Goal: Task Accomplishment & Management: Complete application form

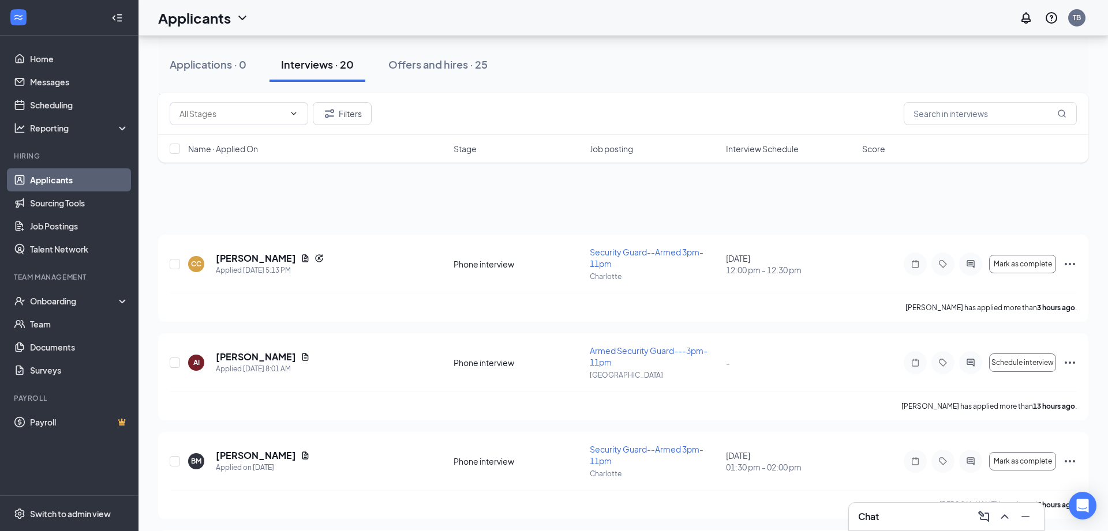
scroll to position [1702, 0]
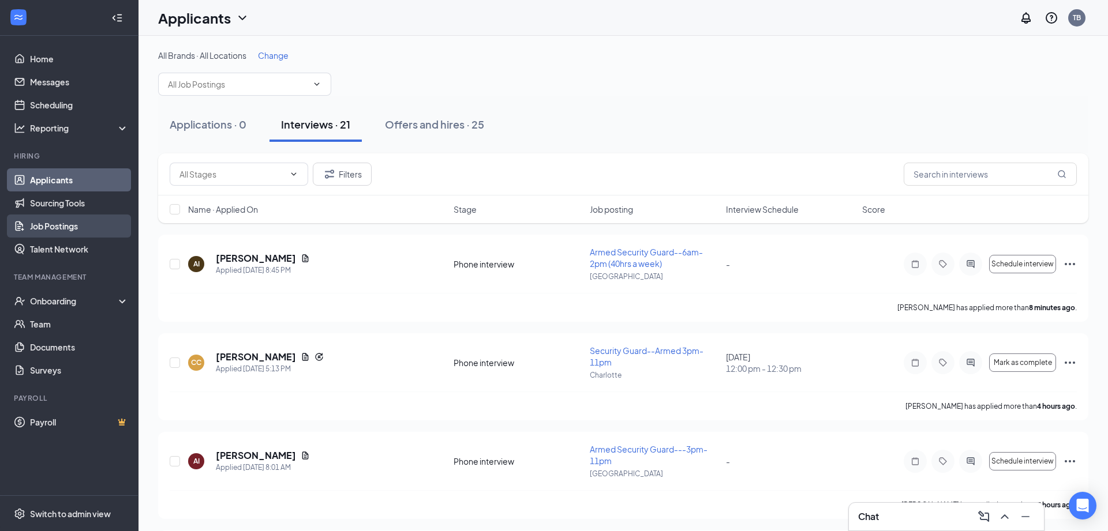
click at [67, 224] on link "Job Postings" at bounding box center [79, 226] width 99 height 23
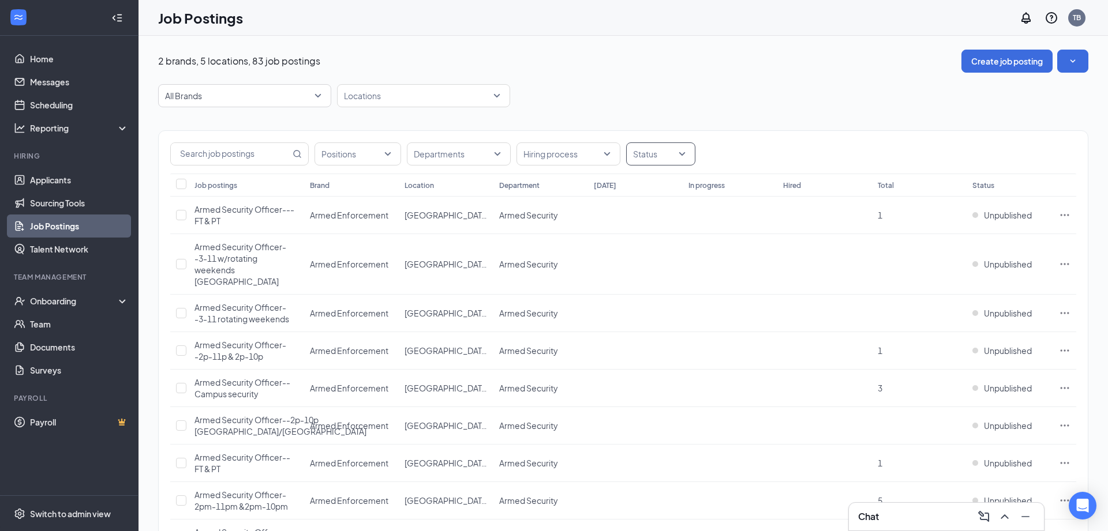
click at [670, 159] on div at bounding box center [655, 154] width 52 height 18
click at [636, 208] on div at bounding box center [640, 212] width 10 height 10
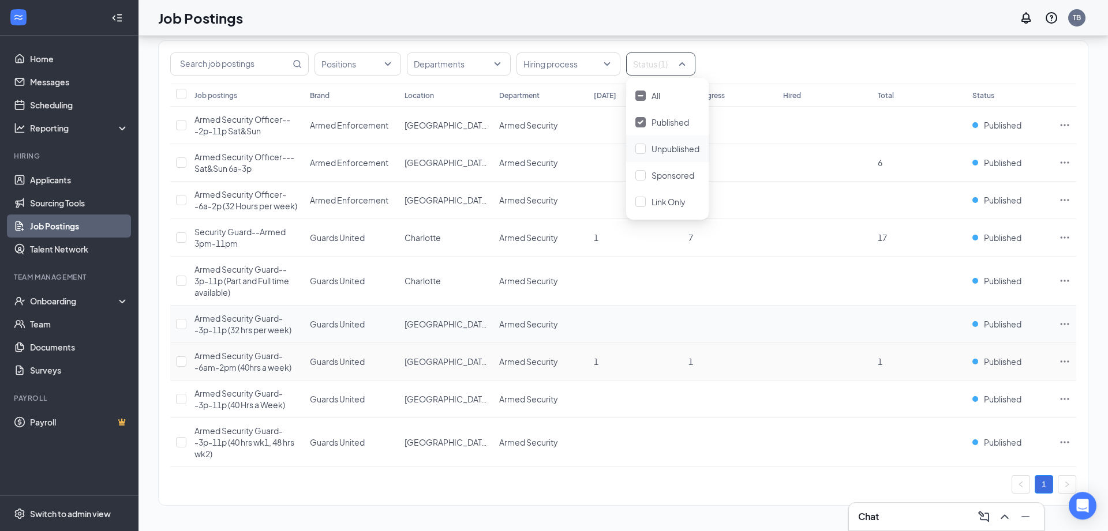
scroll to position [118, 0]
click at [999, 362] on span "Published" at bounding box center [1003, 362] width 38 height 12
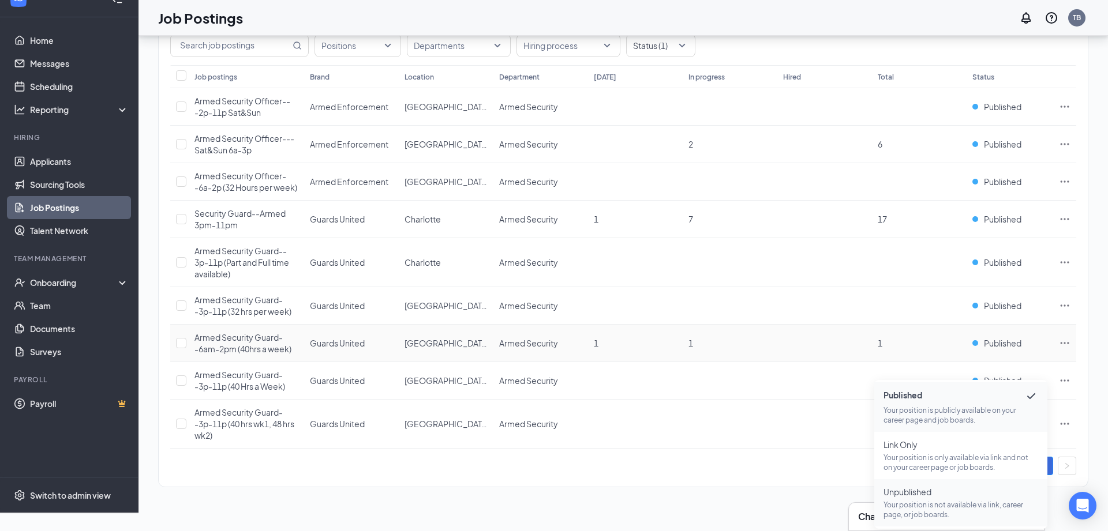
click at [937, 488] on span "Unpublished" at bounding box center [960, 492] width 155 height 12
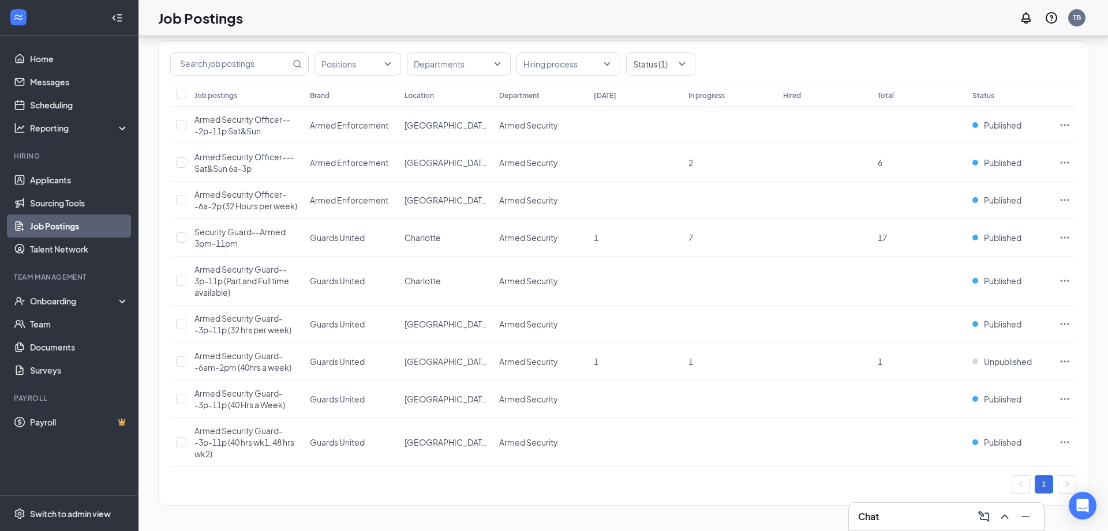
click at [746, 23] on div "Job Postings TB" at bounding box center [622, 18] width 969 height 36
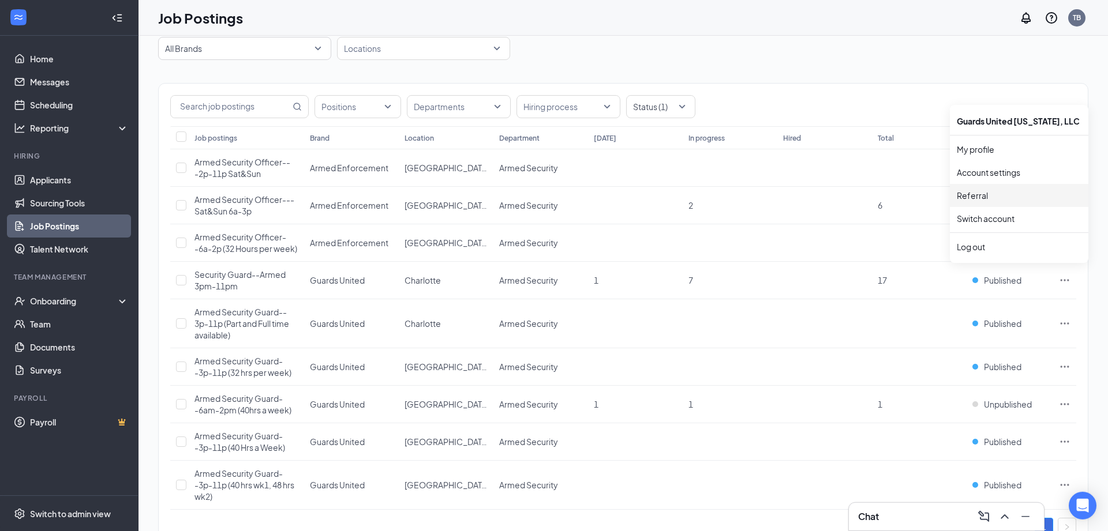
scroll to position [0, 0]
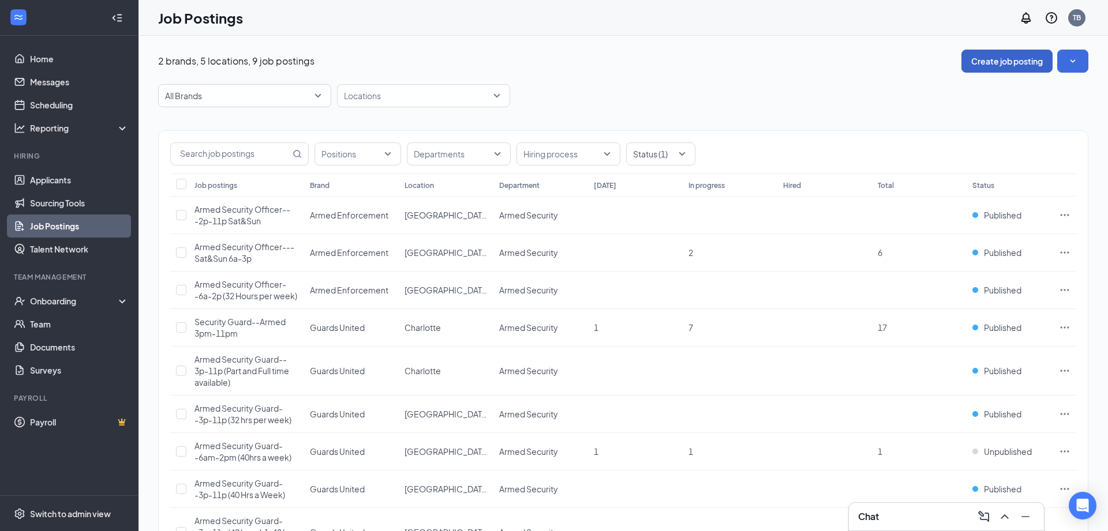
click at [999, 62] on button "Create job posting" at bounding box center [1006, 61] width 91 height 23
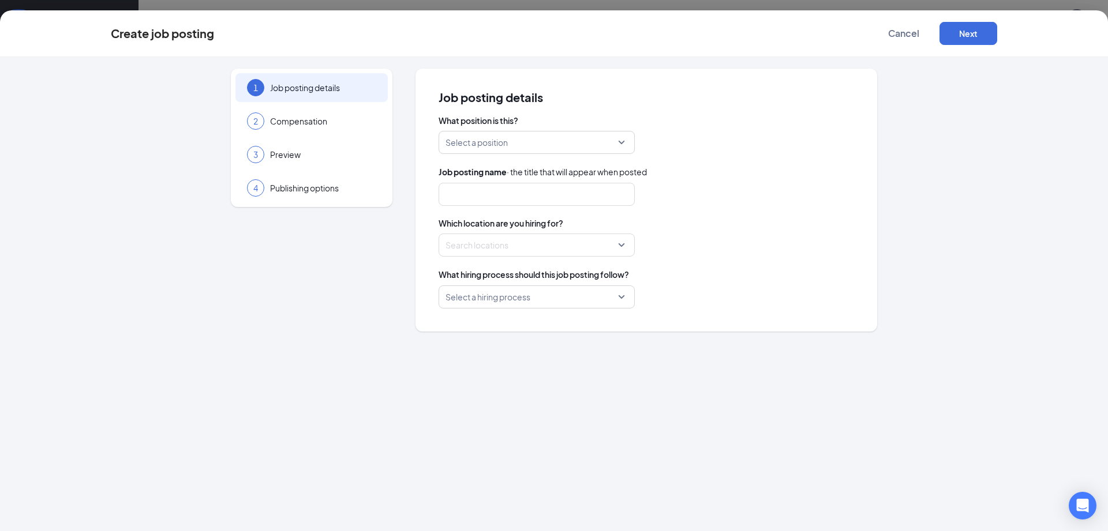
click at [474, 153] on input "search" at bounding box center [532, 143] width 174 height 22
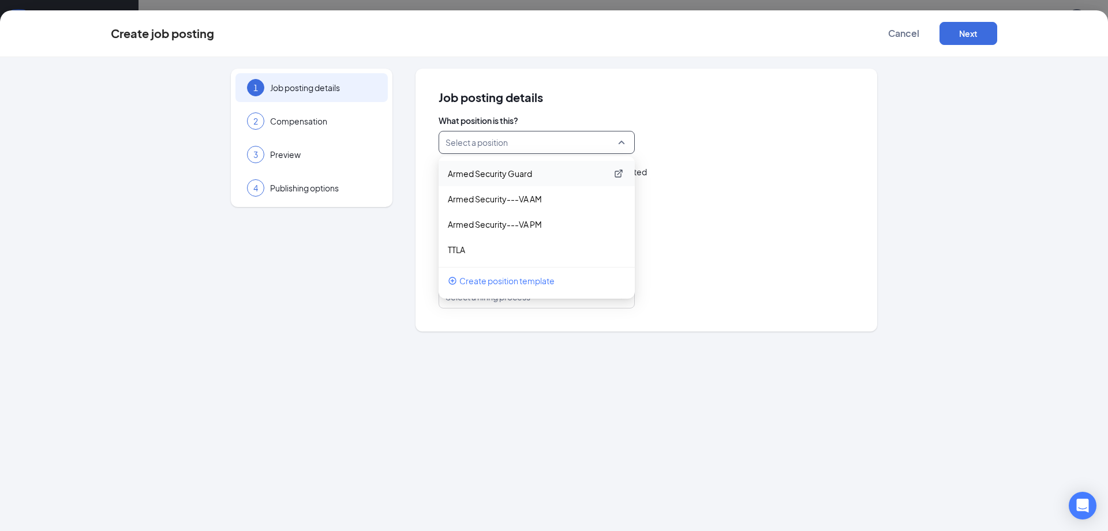
click at [489, 173] on p "Armed Security Guard" at bounding box center [527, 174] width 159 height 12
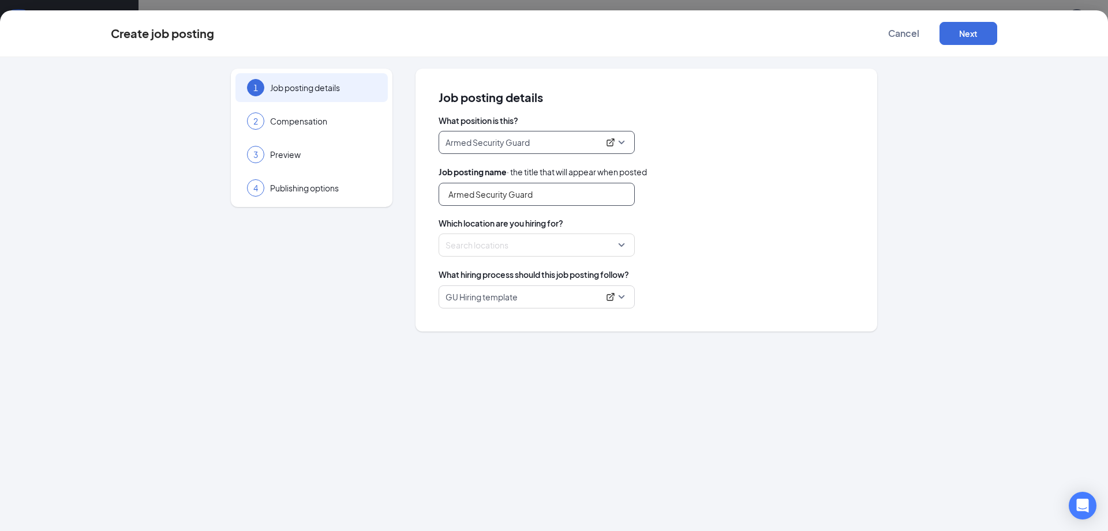
click at [539, 198] on input "Armed Security Guard" at bounding box center [536, 194] width 196 height 23
click at [520, 256] on div "Search locations" at bounding box center [536, 245] width 196 height 23
type input "Armed Security Guard--45 HRS per week"
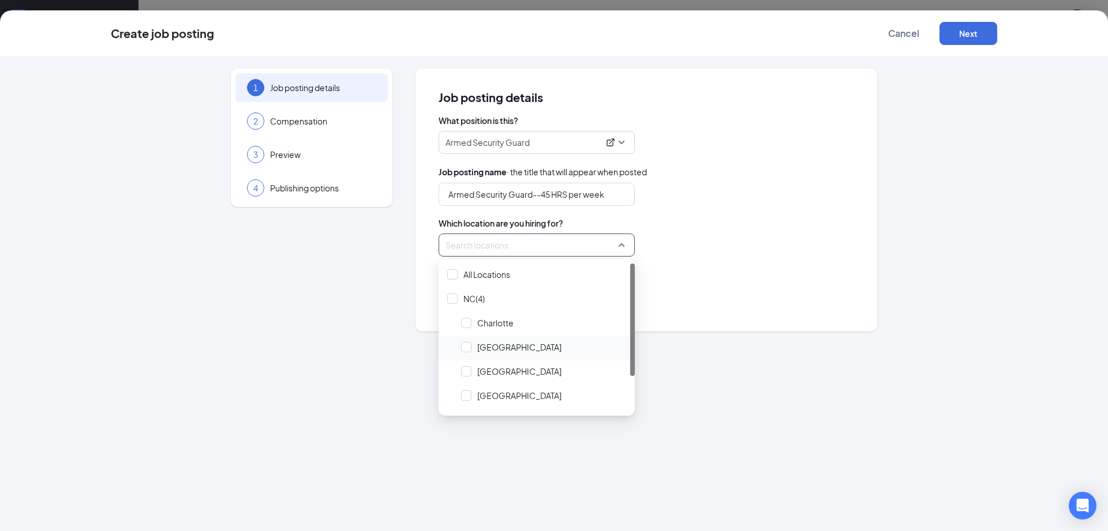
click at [473, 346] on span "[GEOGRAPHIC_DATA]" at bounding box center [543, 347] width 173 height 22
click at [673, 314] on div "Job posting details What position is this? Armed Security Guard 216211 218346 A…" at bounding box center [646, 200] width 462 height 263
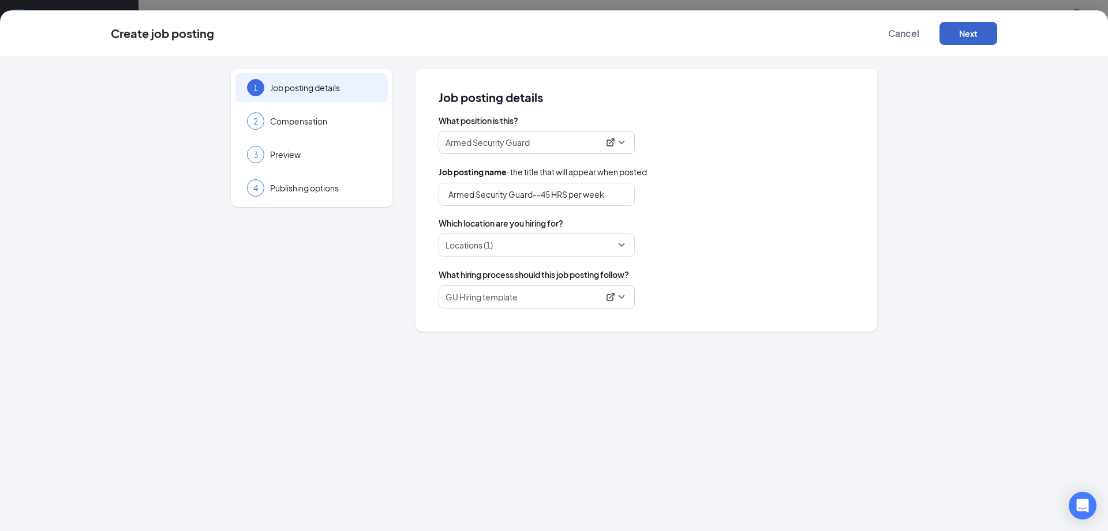
click at [963, 32] on button "Next" at bounding box center [968, 33] width 58 height 23
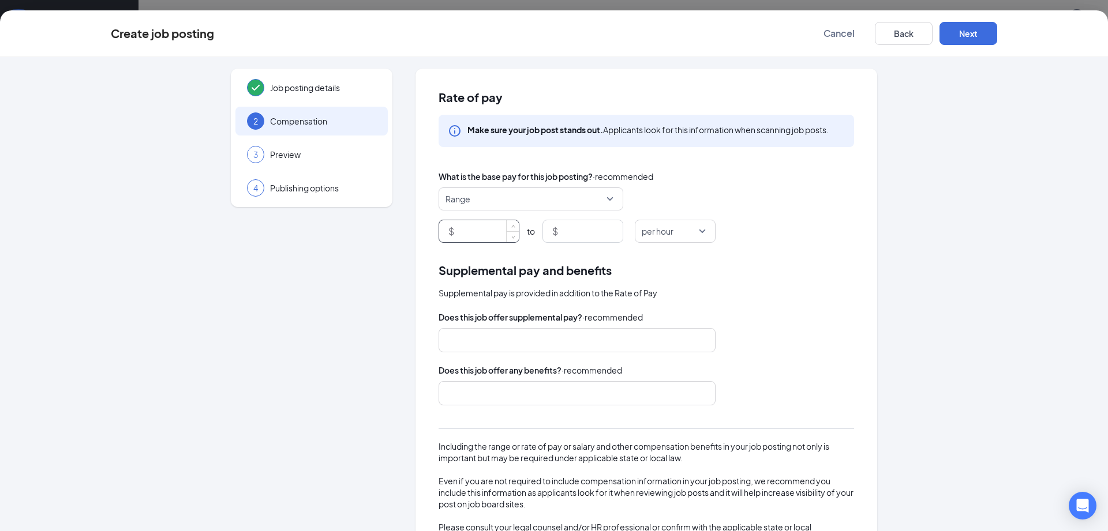
click at [492, 227] on input at bounding box center [487, 231] width 62 height 22
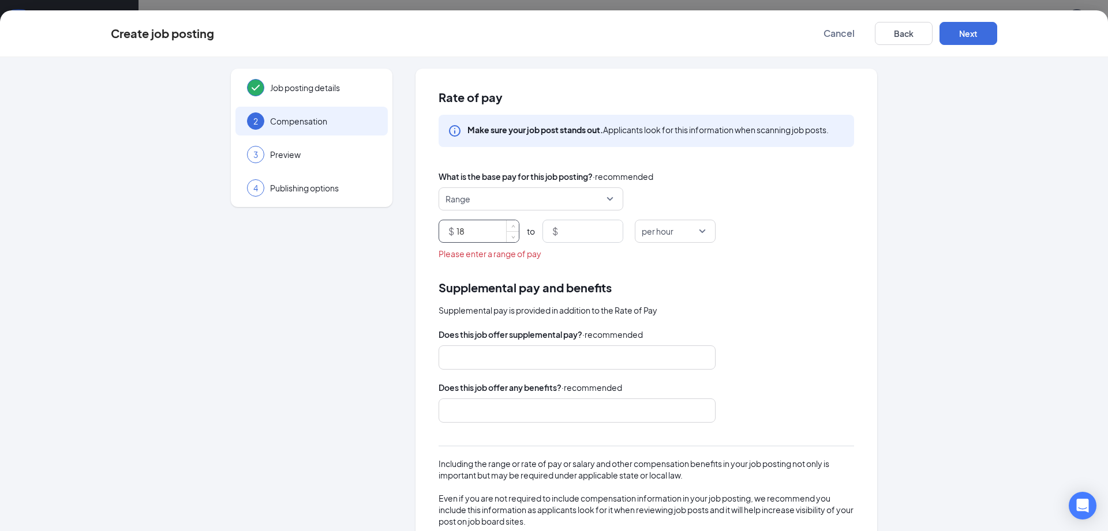
type input "18"
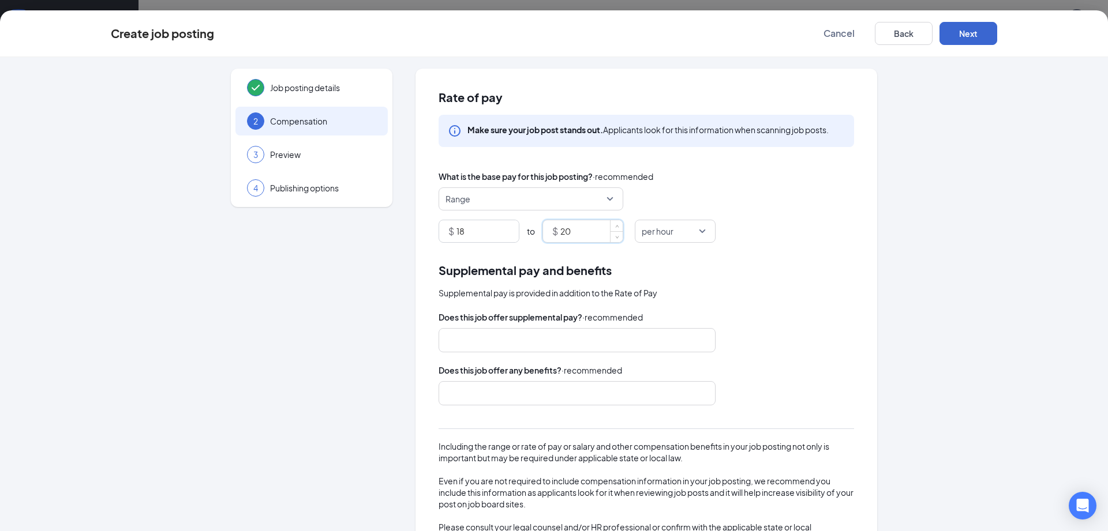
type input "20"
click at [959, 42] on button "Next" at bounding box center [968, 33] width 58 height 23
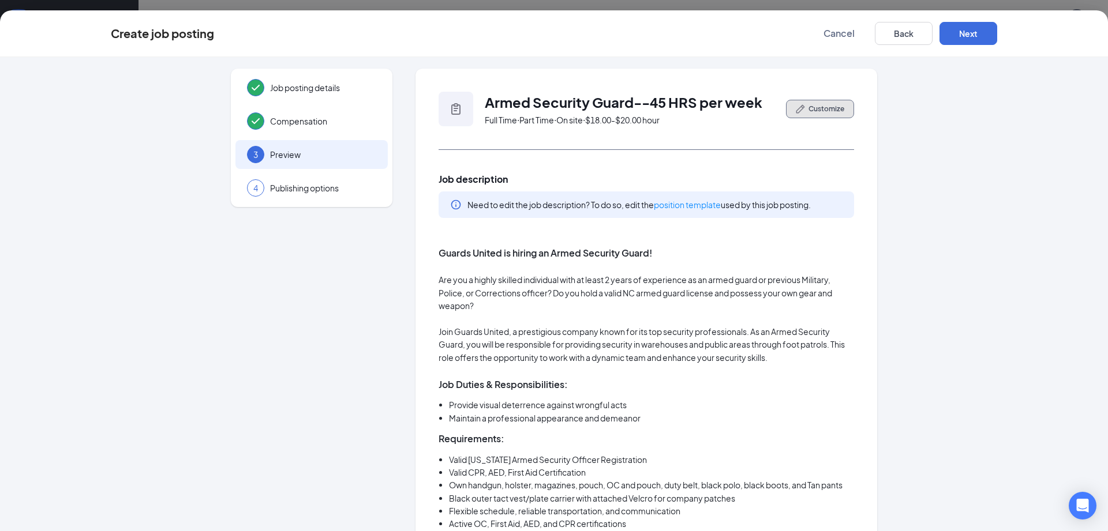
click at [819, 110] on span "Customize" at bounding box center [826, 109] width 36 height 10
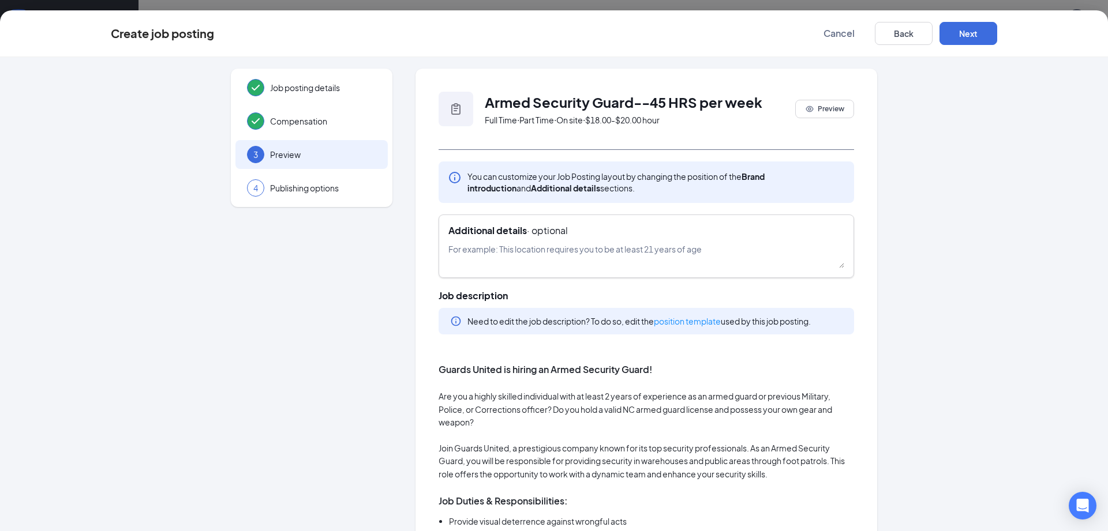
click at [586, 258] on textarea at bounding box center [646, 255] width 396 height 25
click at [525, 248] on textarea at bounding box center [646, 255] width 396 height 25
paste textarea "Shift 8 WK1-Mon-Fri 2p-11p Sat-Sun OFF WK2-Mon 2p-11p, Tues-Wed OFF, Thurs-Sun …"
click at [527, 262] on textarea "Shift 8 WK1-Mon-Fri 2p-11p Sat-Sun OFF WK2-Mon 2p-11p, Tues-Wed OFF, Thurs-Sun …" at bounding box center [646, 255] width 396 height 25
click at [531, 262] on textarea "Shift 8 WK1-Mon-Fri 2p-11p Sat-Sun OFF WK2-Mon 2p-11p, Tues-Wed OFF, Thurs-Sun …" at bounding box center [646, 255] width 396 height 25
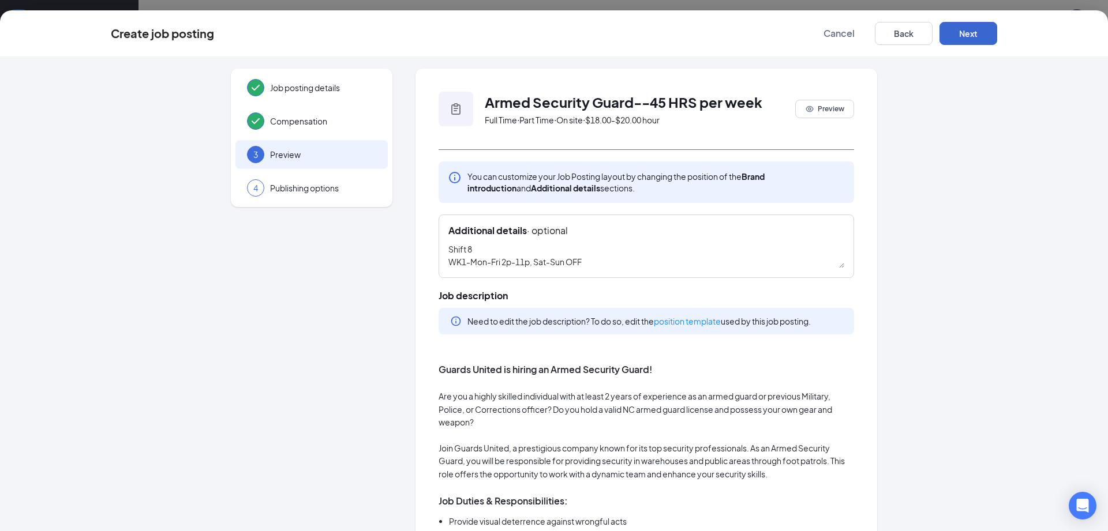
type textarea "Shift 8 WK1-Mon-Fri 2p-11p, Sat-Sun OFF WK2-Mon 2p-11p, Tues-Wed OFF, Thurs-Sun…"
click at [972, 36] on button "Next" at bounding box center [968, 33] width 58 height 23
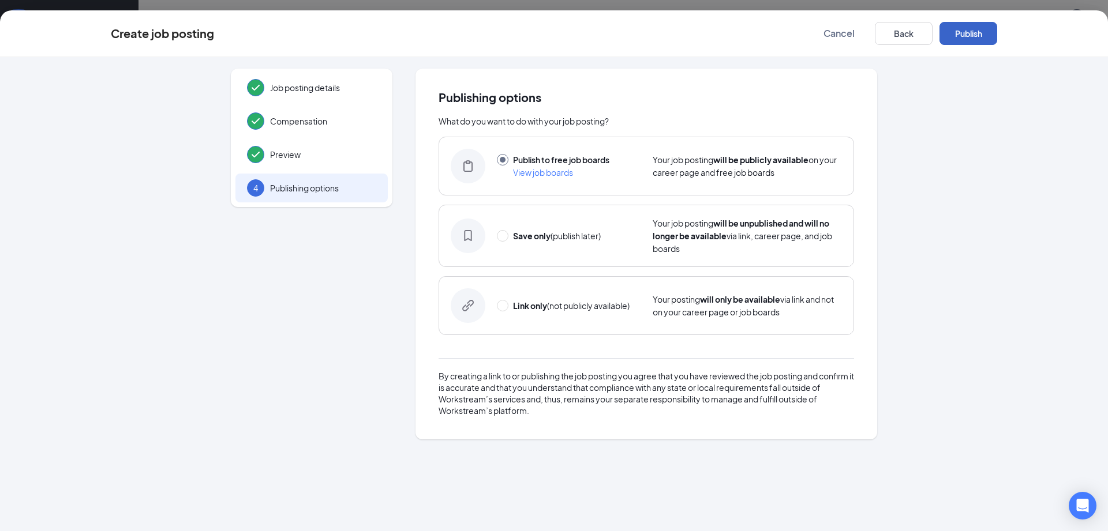
click at [972, 36] on button "Publish" at bounding box center [968, 33] width 58 height 23
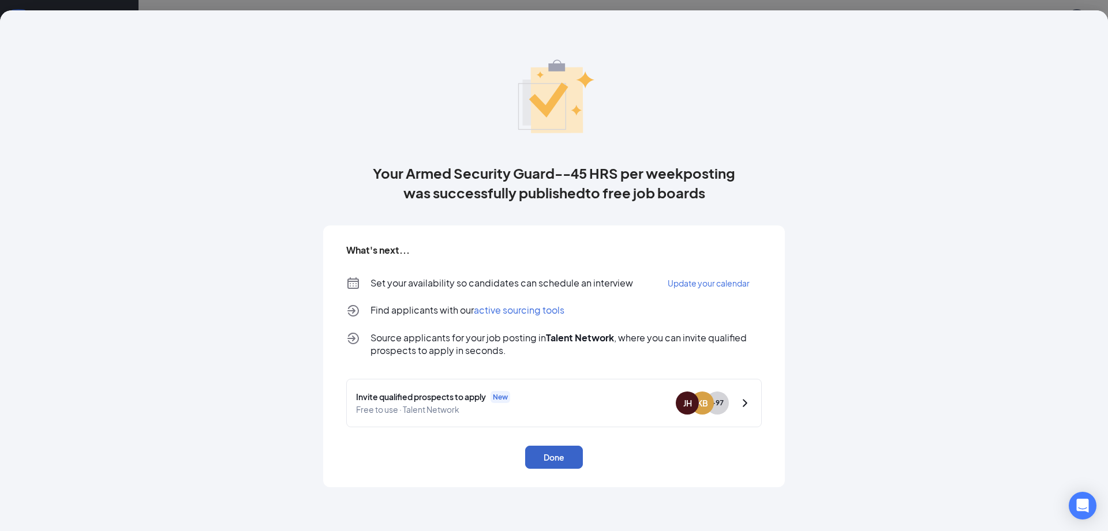
click at [562, 456] on button "Done" at bounding box center [554, 457] width 58 height 23
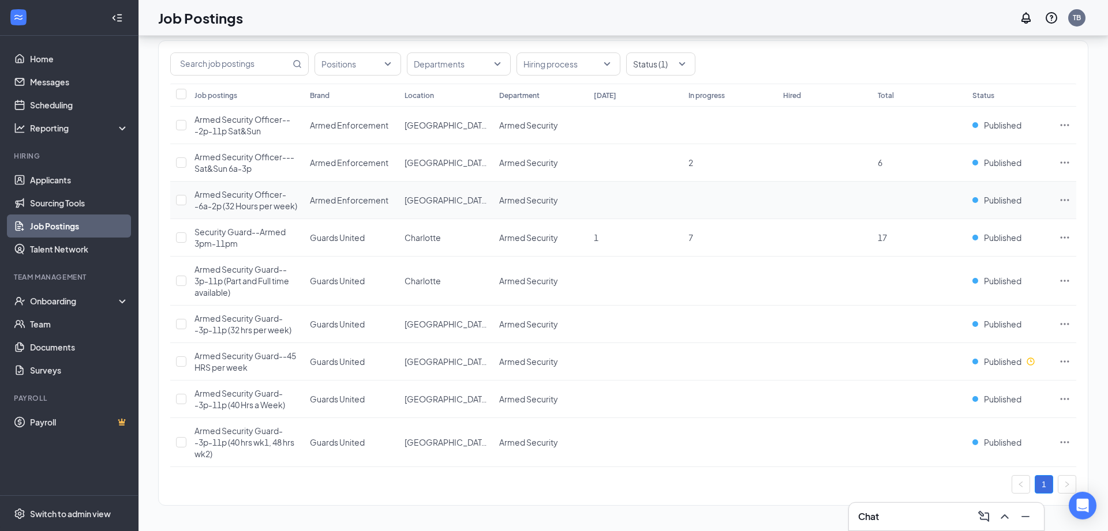
scroll to position [66, 0]
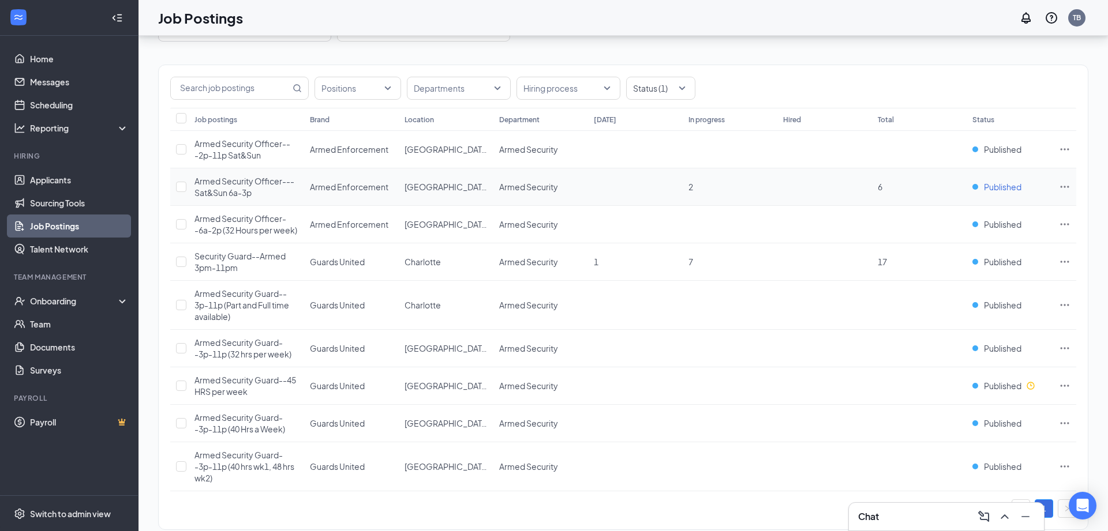
click at [987, 189] on span "Published" at bounding box center [1003, 187] width 38 height 12
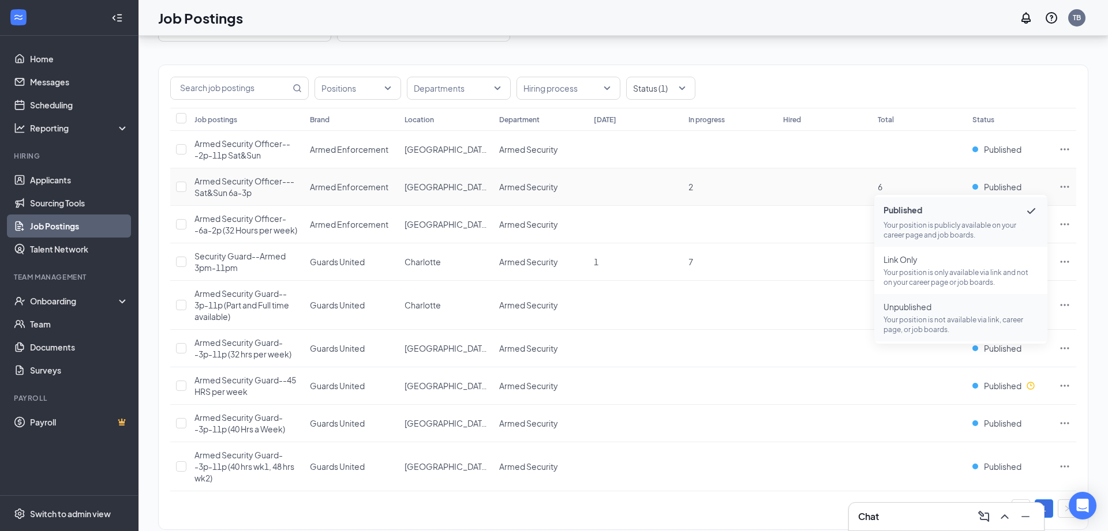
click at [917, 310] on span "Unpublished" at bounding box center [960, 307] width 155 height 12
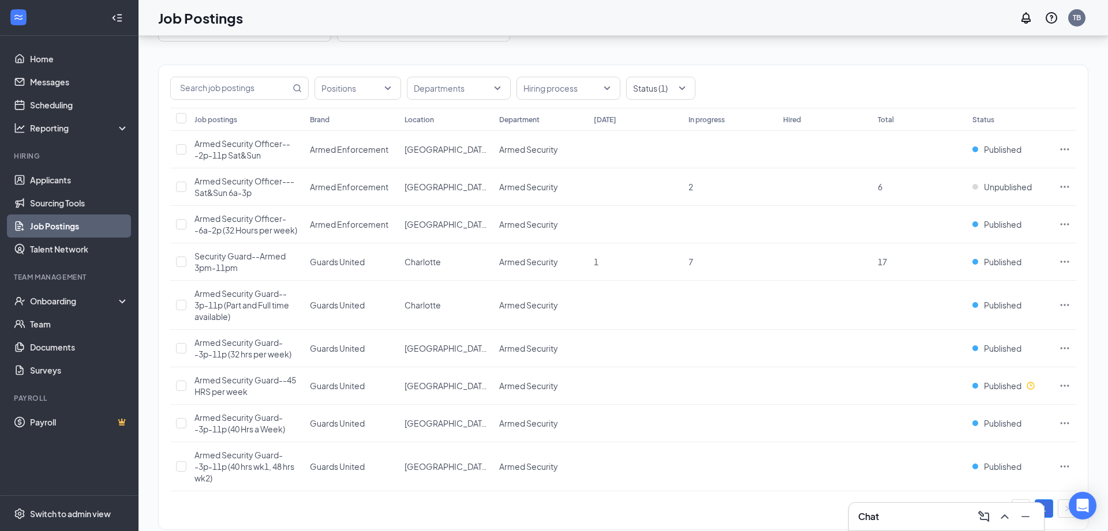
click at [828, 54] on div "Positions Departments Hiring process Status (1) Job postings Brand Location Dep…" at bounding box center [623, 292] width 930 height 500
